Goal: Transaction & Acquisition: Book appointment/travel/reservation

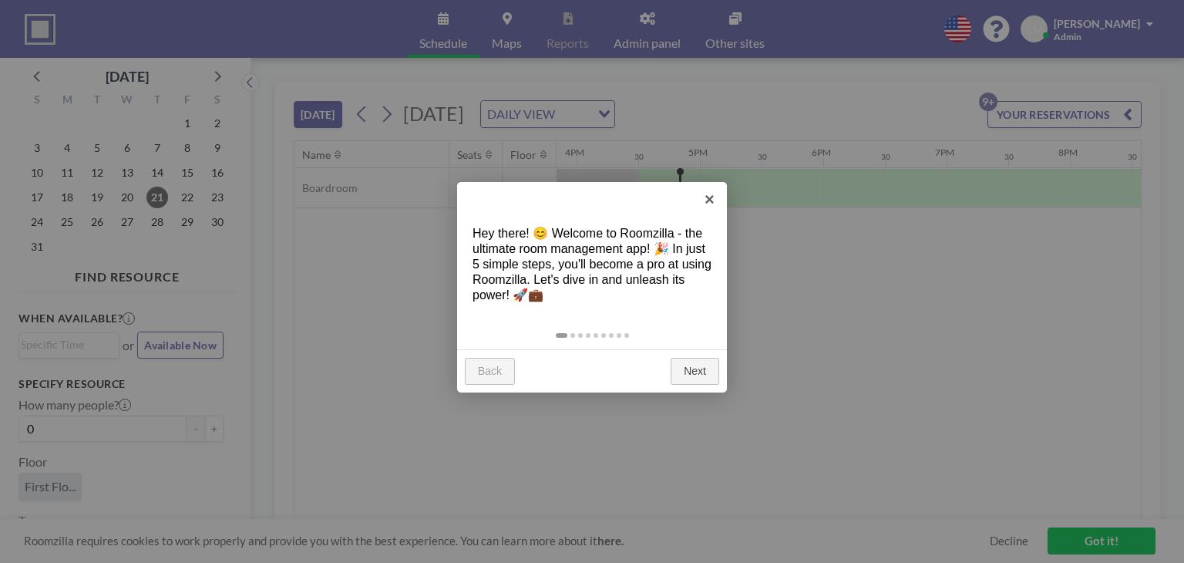
scroll to position [0, 1973]
click at [699, 371] on link "Next" at bounding box center [695, 372] width 49 height 28
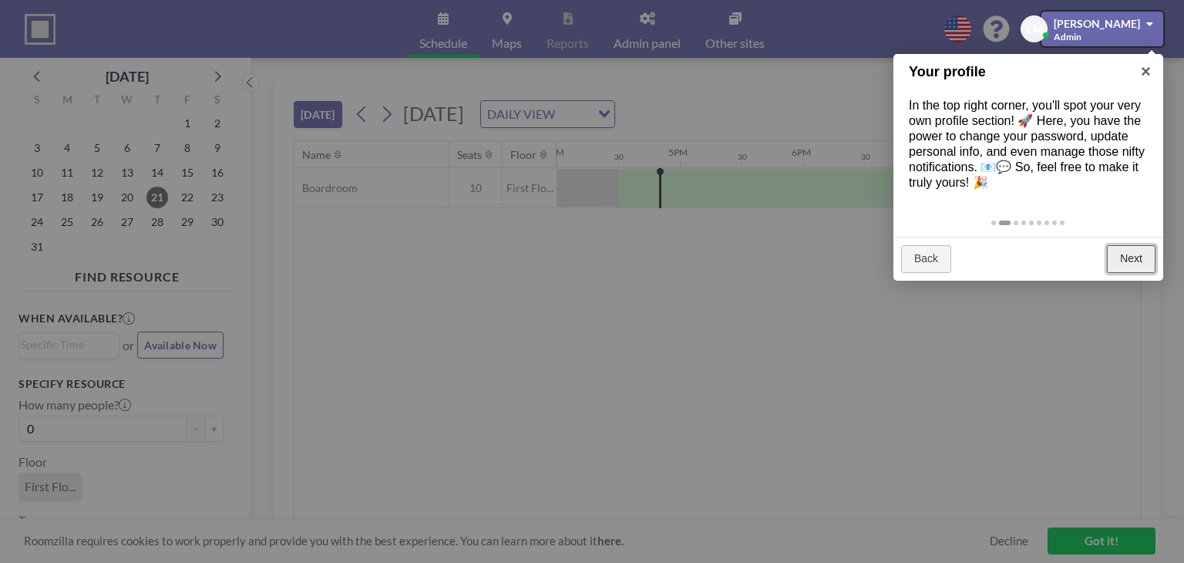
click at [1128, 263] on link "Next" at bounding box center [1131, 259] width 49 height 28
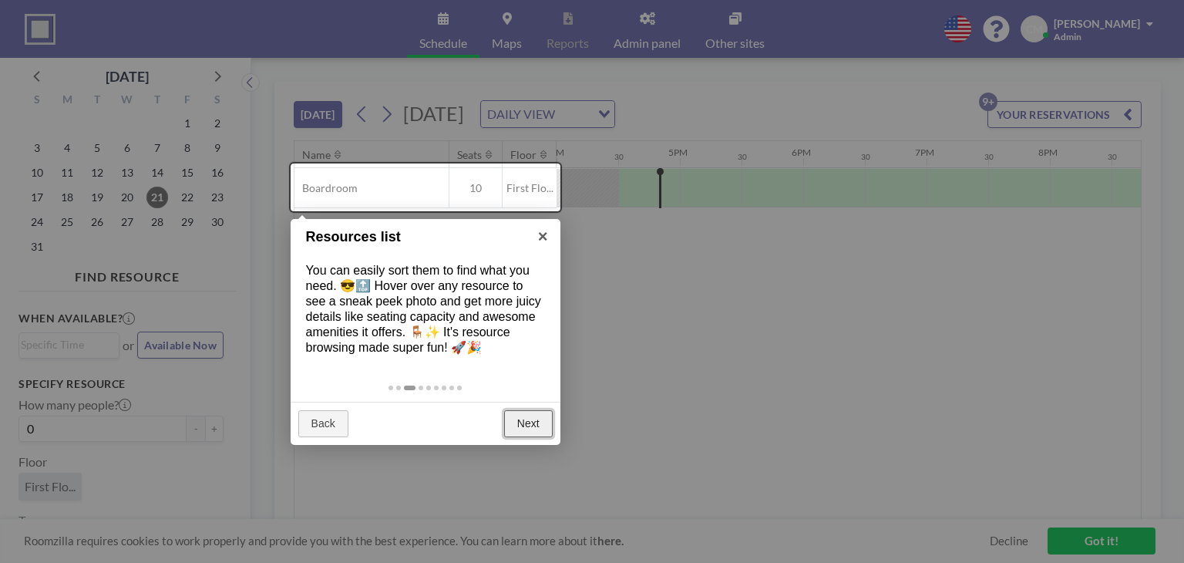
click at [540, 423] on link "Next" at bounding box center [528, 424] width 49 height 28
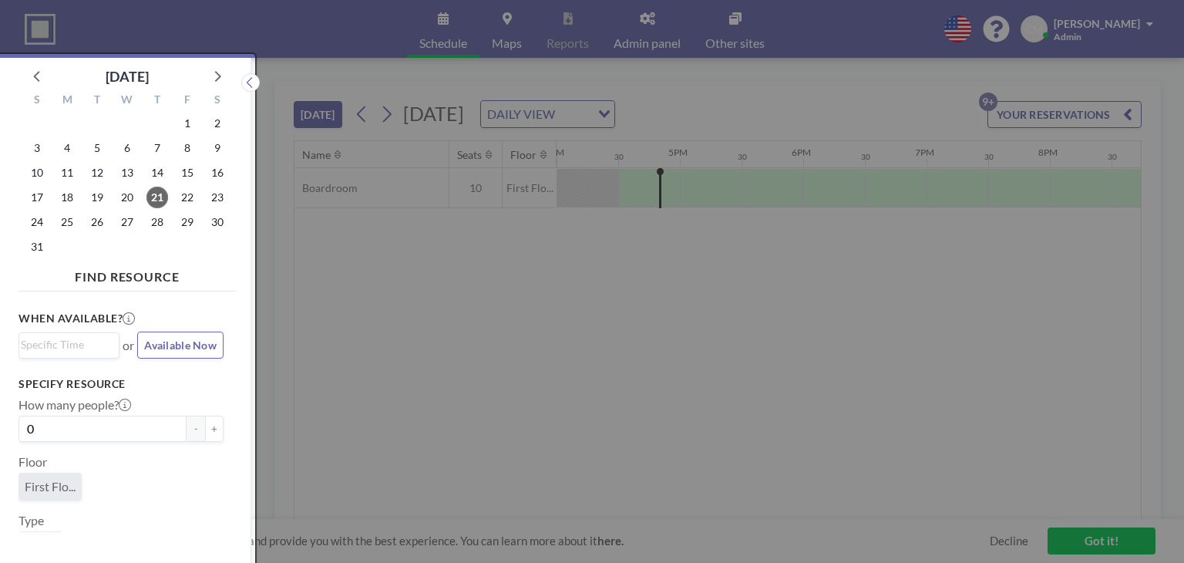
scroll to position [3, 0]
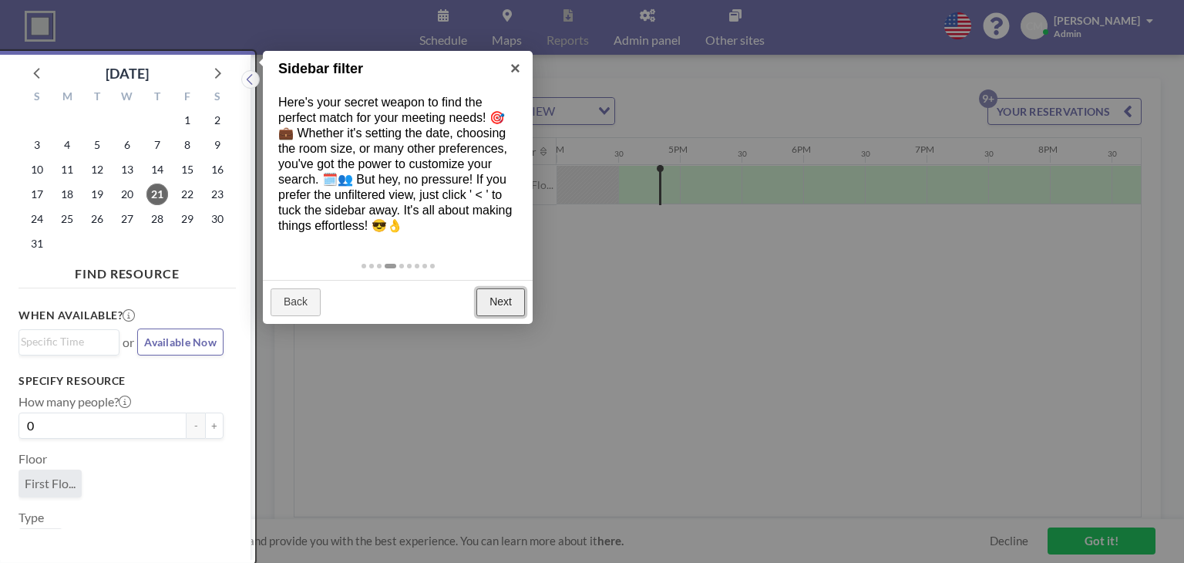
click at [523, 304] on link "Next" at bounding box center [500, 302] width 49 height 28
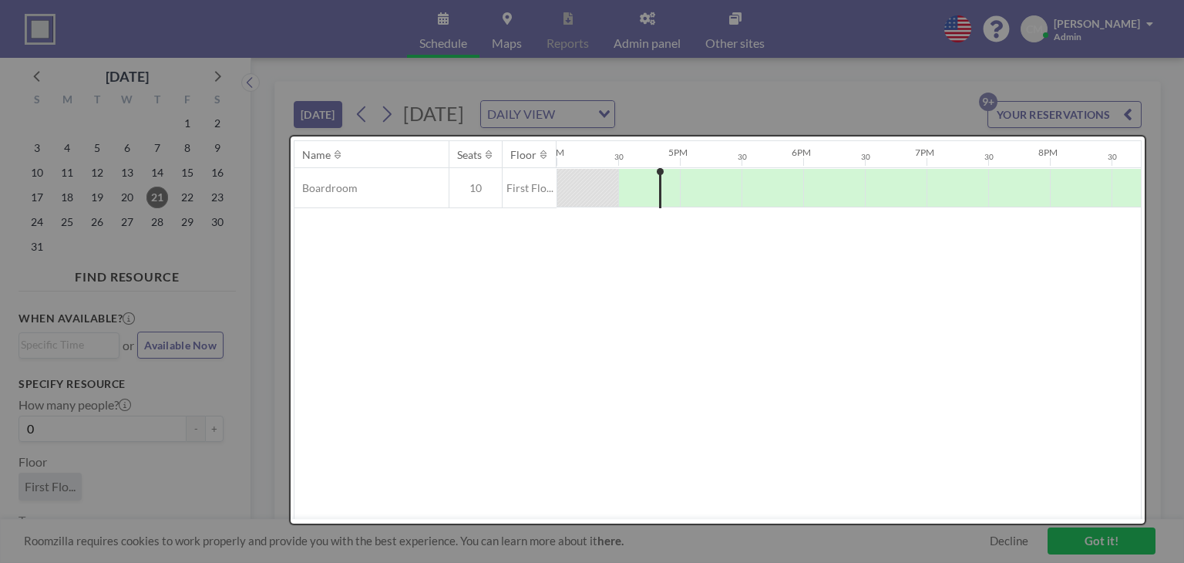
scroll to position [0, 0]
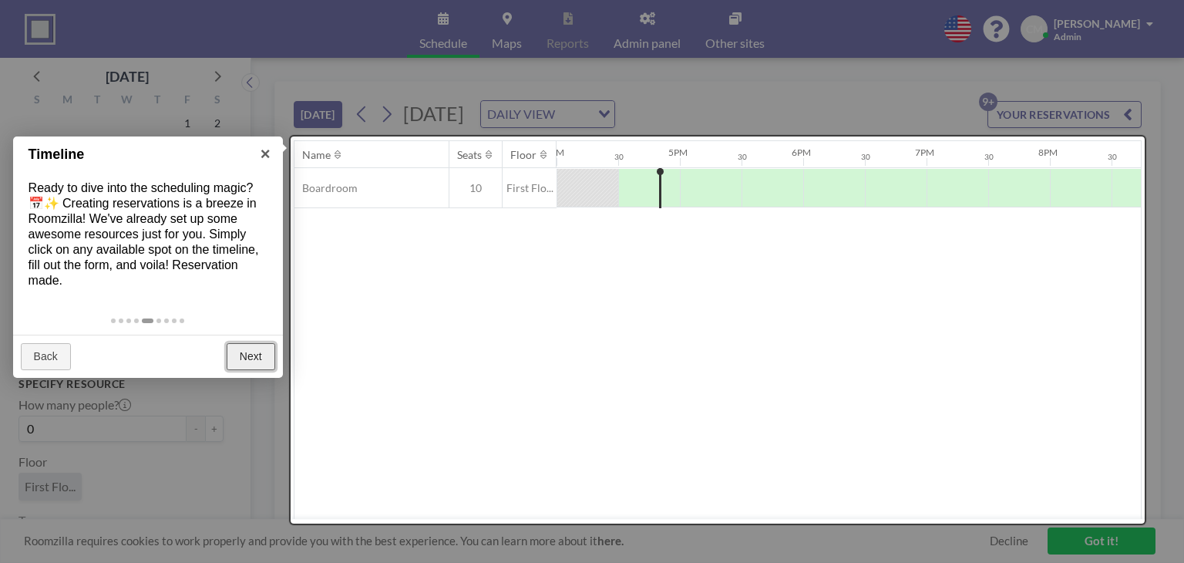
click at [254, 355] on link "Next" at bounding box center [251, 357] width 49 height 28
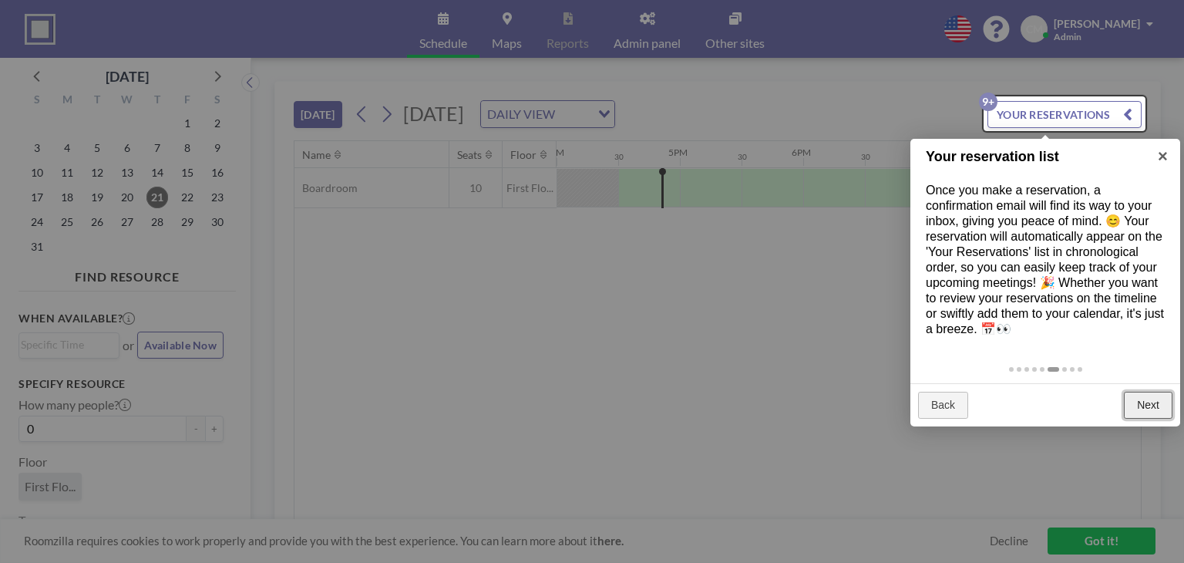
click at [1166, 415] on link "Next" at bounding box center [1148, 406] width 49 height 28
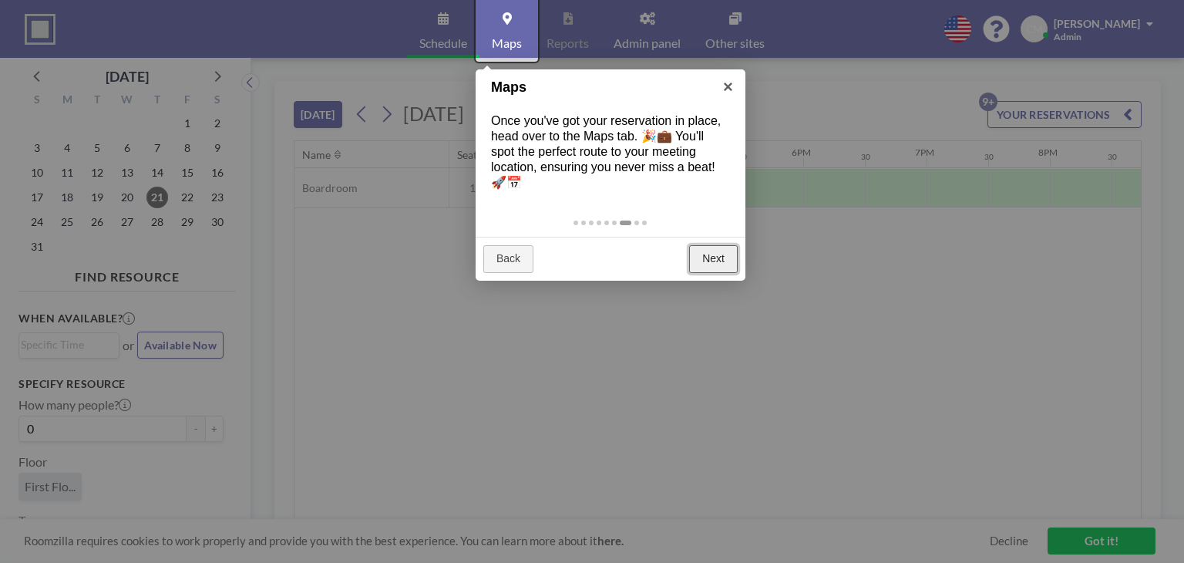
click at [728, 262] on link "Next" at bounding box center [713, 259] width 49 height 28
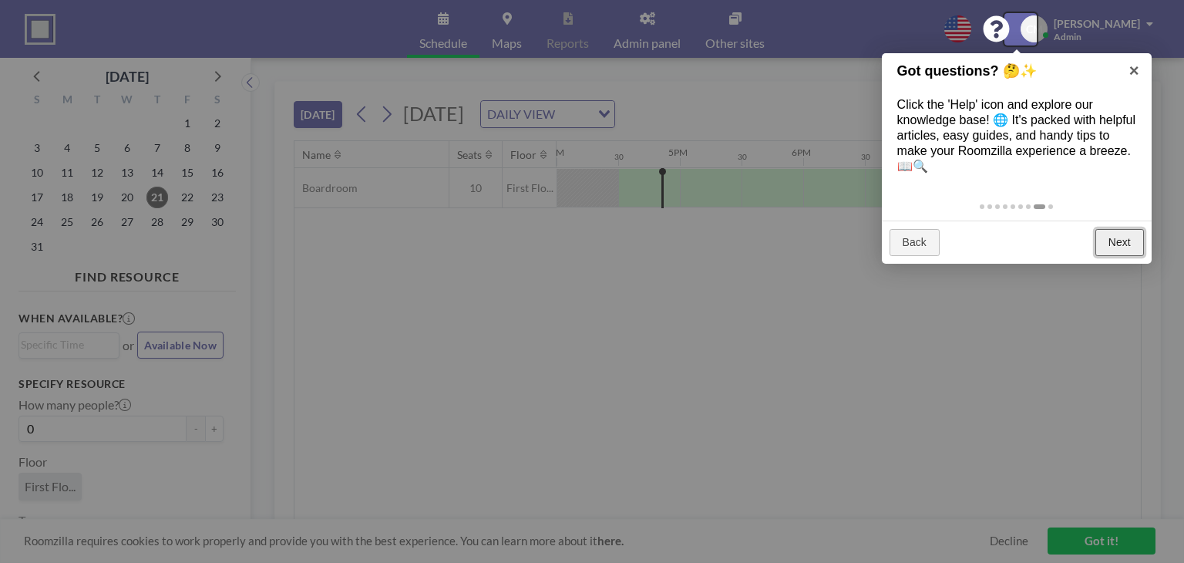
click at [1118, 234] on link "Next" at bounding box center [1119, 243] width 49 height 28
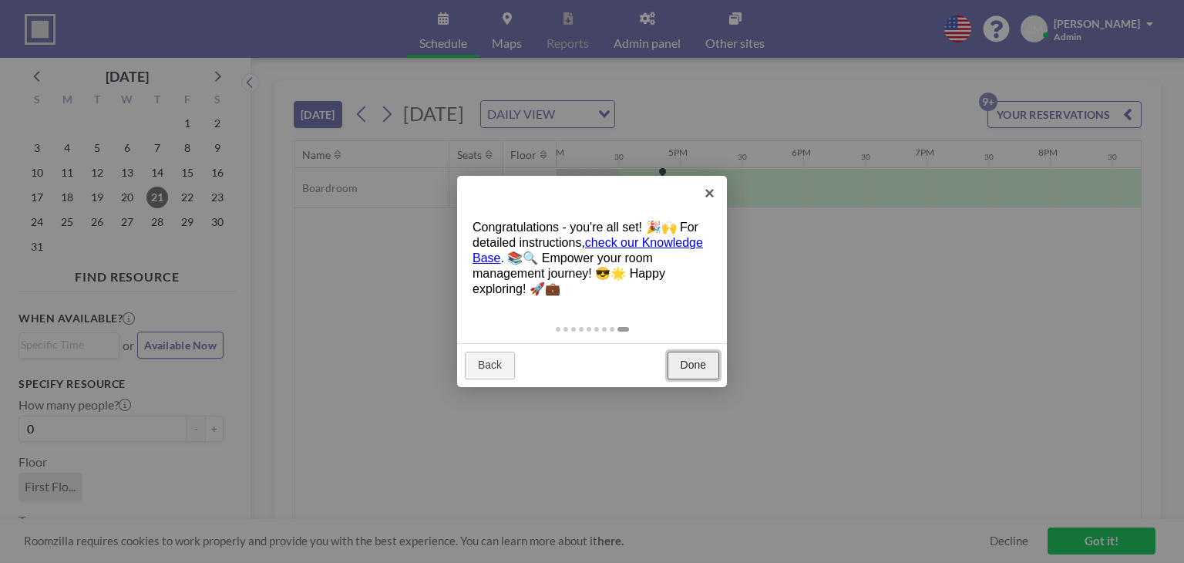
click at [688, 369] on link "Done" at bounding box center [694, 365] width 52 height 28
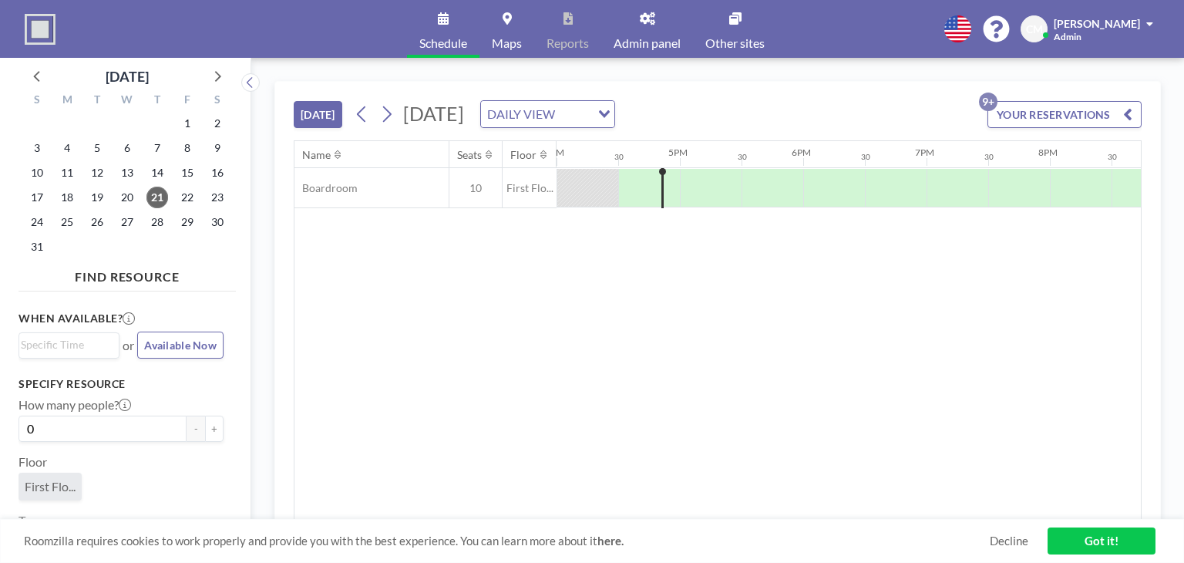
click at [590, 114] on div "DAILY VIEW" at bounding box center [535, 112] width 109 height 23
click at [722, 164] on li "WEEKLY VIEW" at bounding box center [713, 163] width 132 height 22
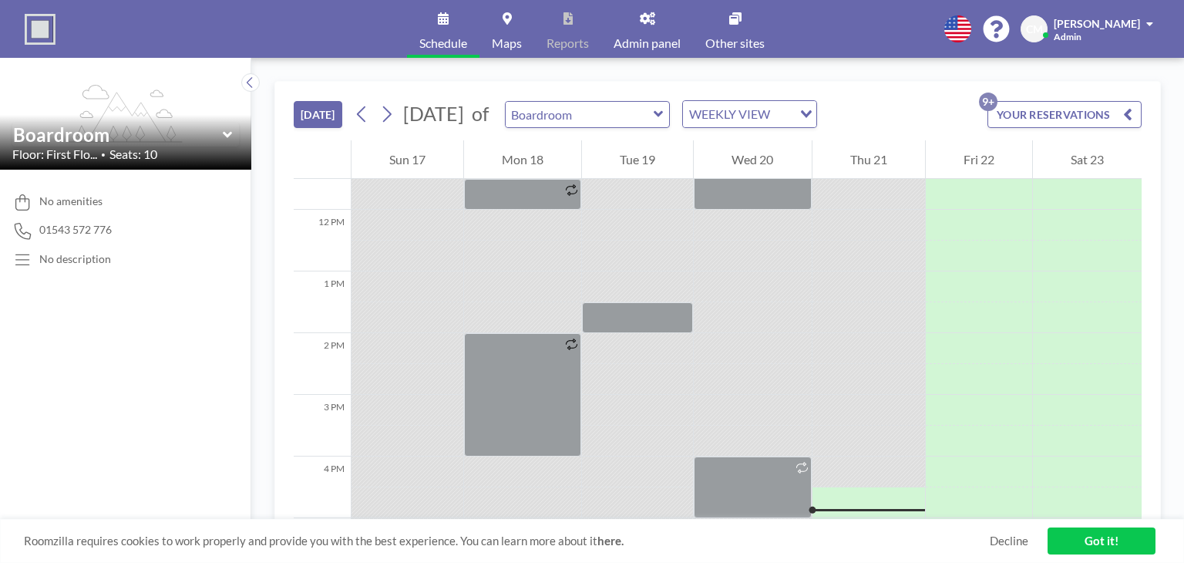
scroll to position [755, 0]
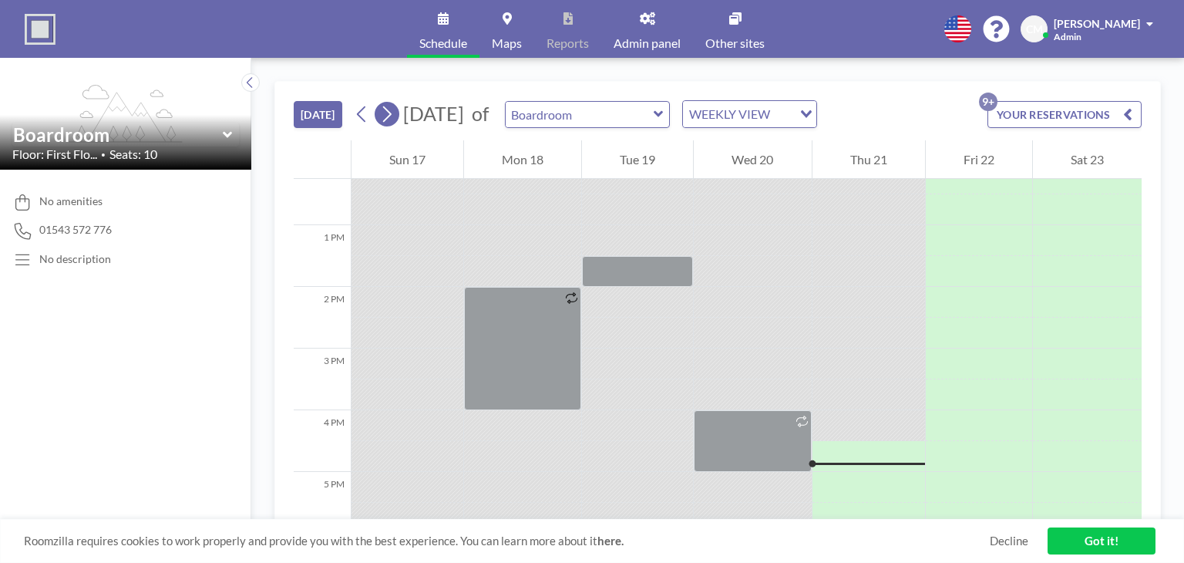
click at [384, 123] on icon at bounding box center [386, 114] width 15 height 23
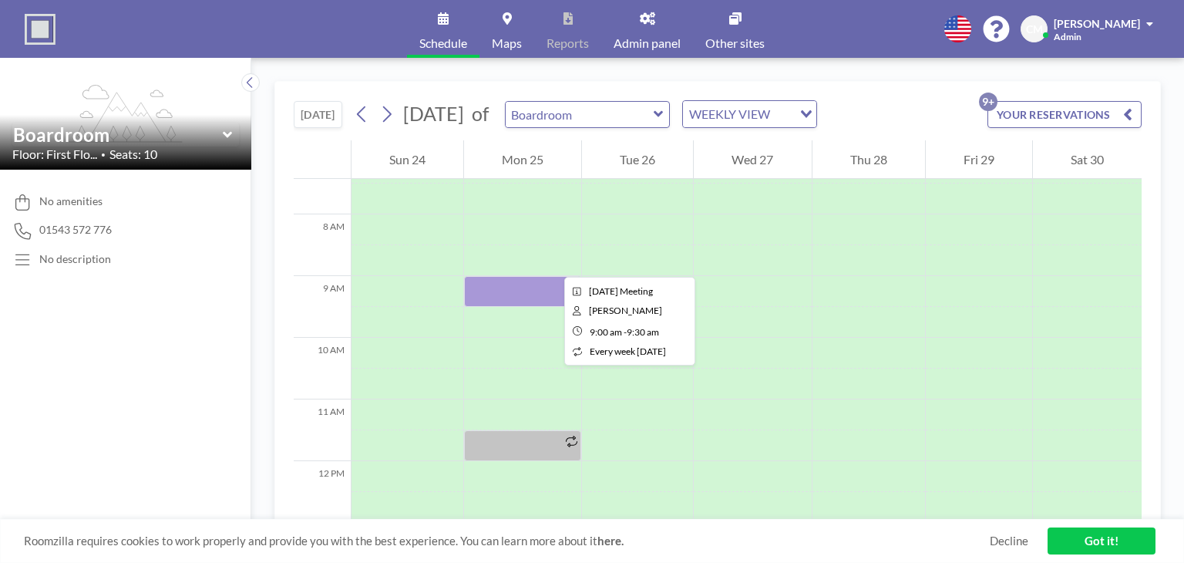
scroll to position [493, 0]
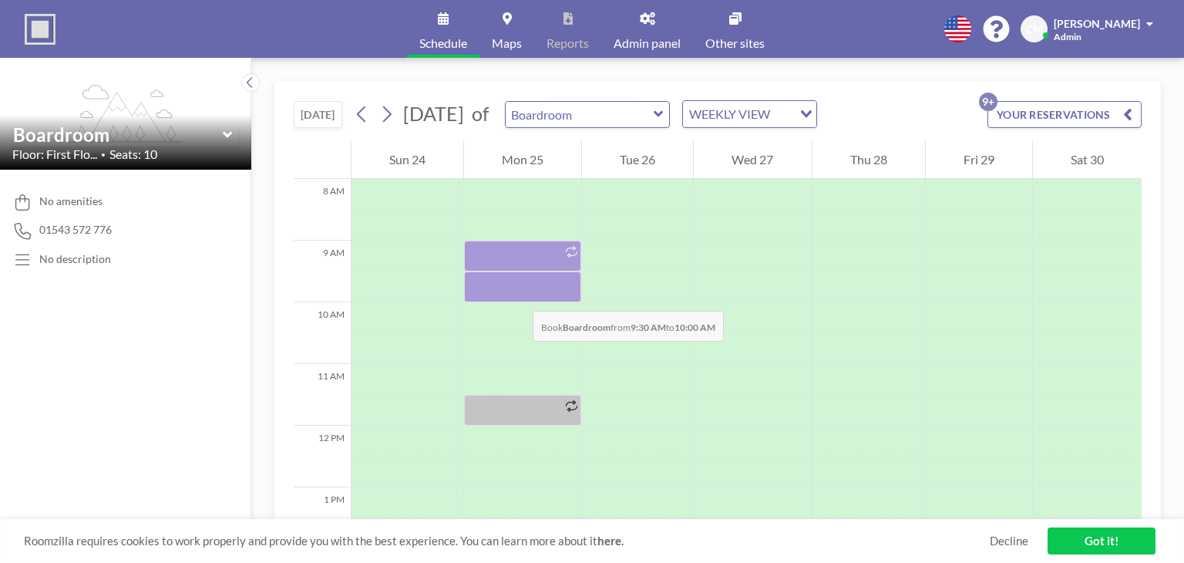
click at [517, 295] on div at bounding box center [522, 286] width 117 height 31
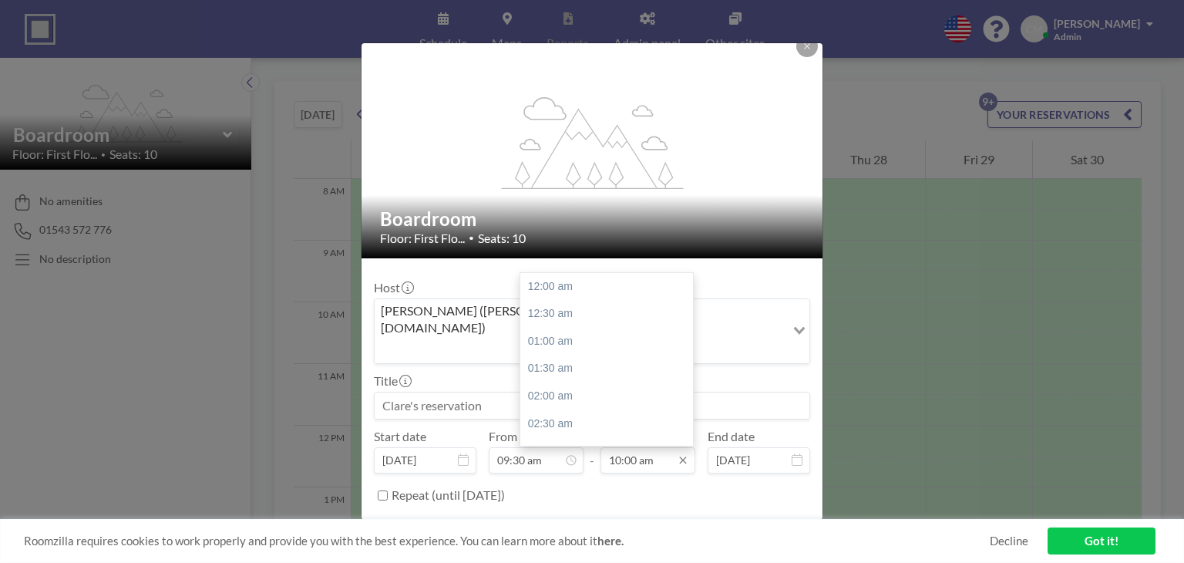
scroll to position [549, 0]
click at [601, 300] on div "10:30 am" at bounding box center [610, 314] width 180 height 28
type input "10:30 am"
click at [536, 373] on div "Title" at bounding box center [592, 396] width 436 height 46
click at [536, 392] on input at bounding box center [592, 405] width 435 height 26
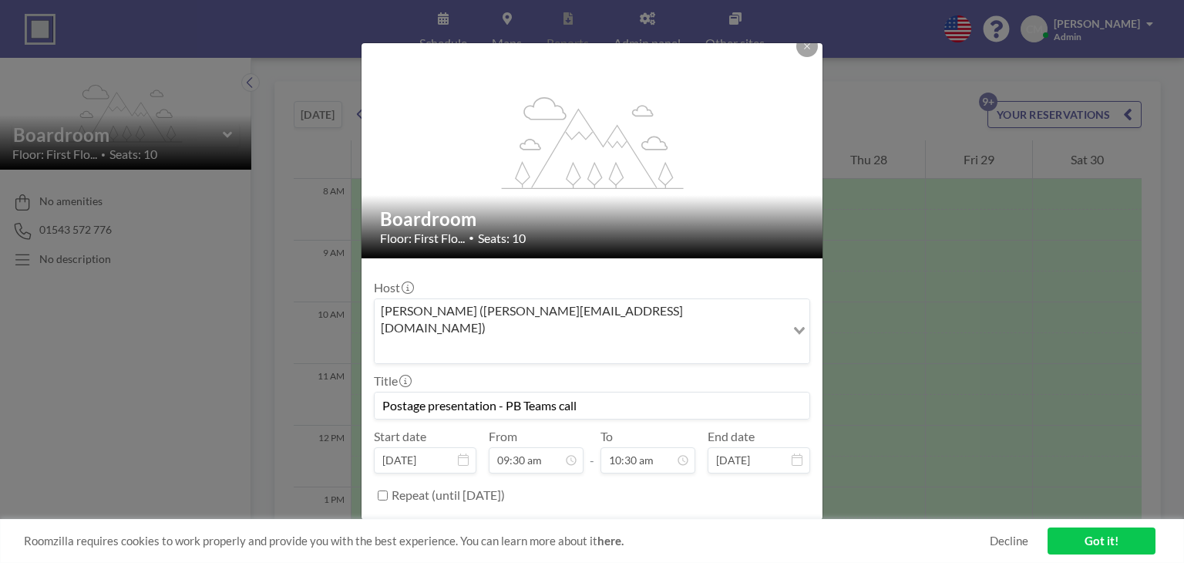
scroll to position [577, 0]
type input "Postage presentation - PB Teams call"
click at [772, 520] on button "BOOK NOW" at bounding box center [771, 533] width 78 height 27
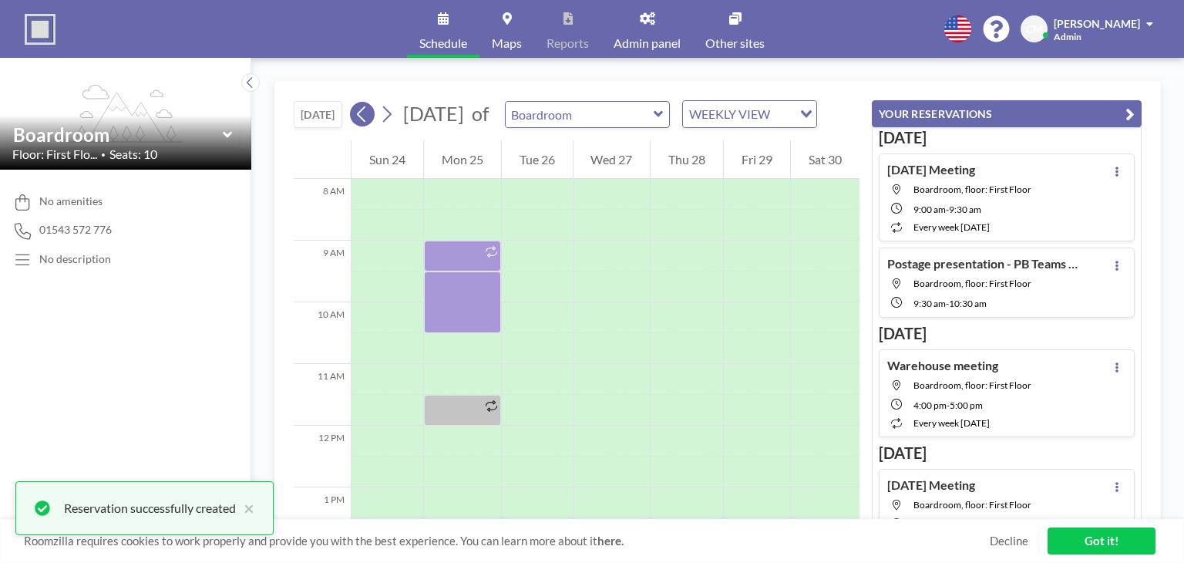
click at [362, 126] on icon at bounding box center [362, 114] width 15 height 23
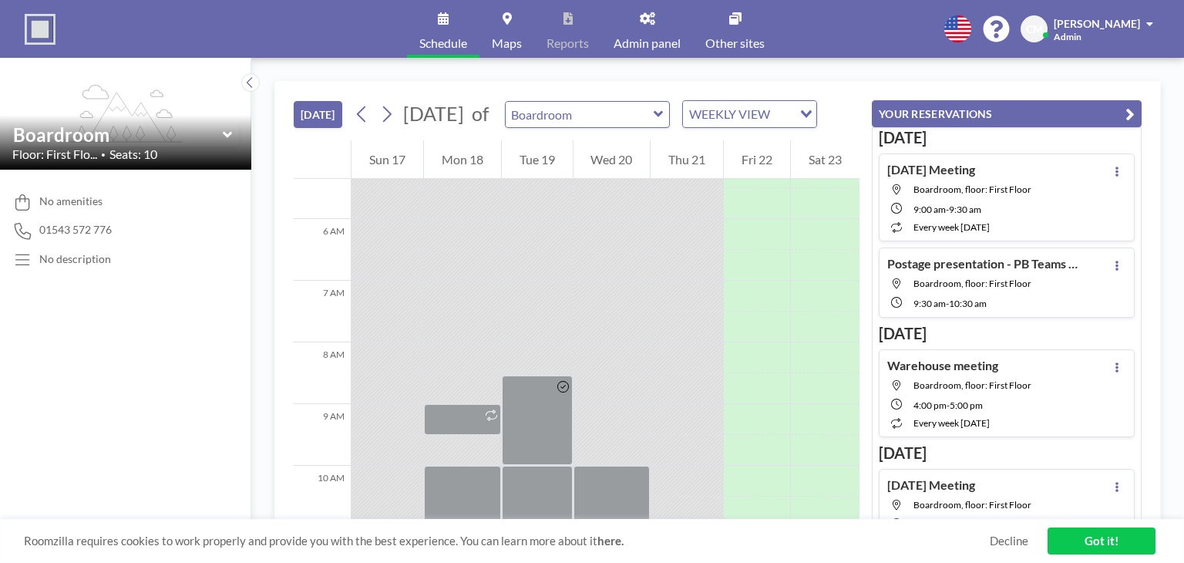
scroll to position [293, 0]
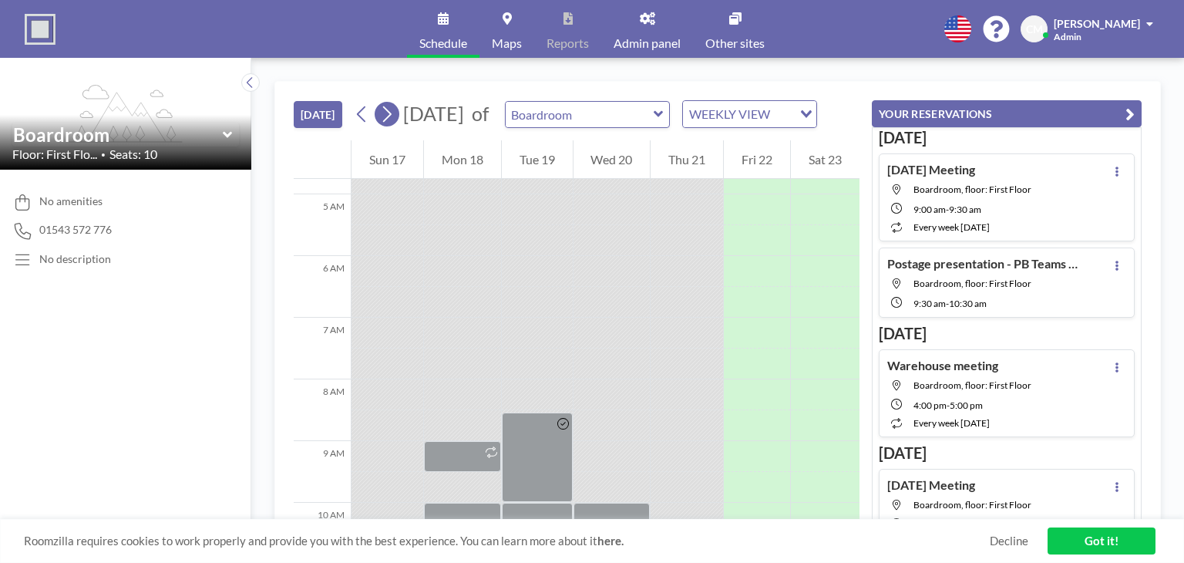
click at [396, 126] on button at bounding box center [387, 114] width 25 height 25
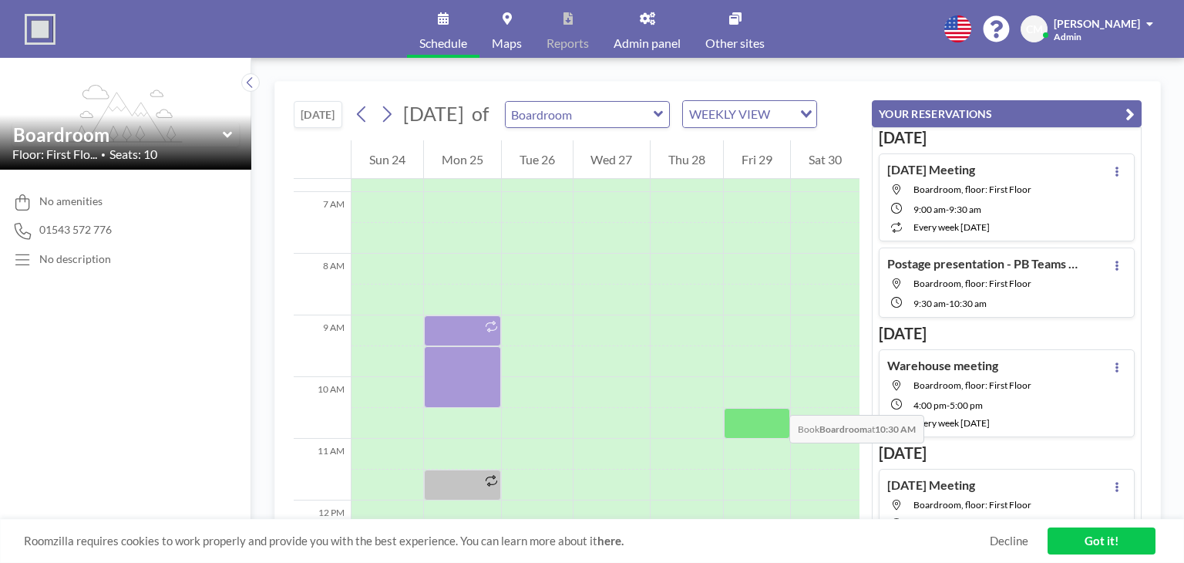
scroll to position [462, 0]
